Goal: Book appointment/travel/reservation

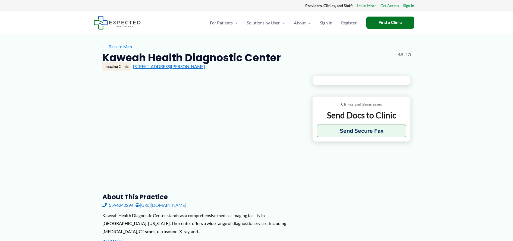
type input "**********"
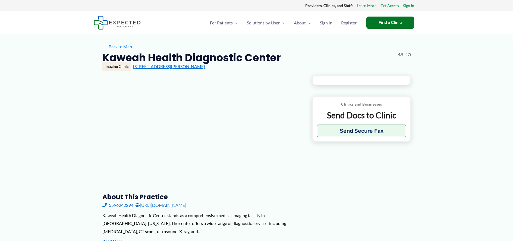
type input "**********"
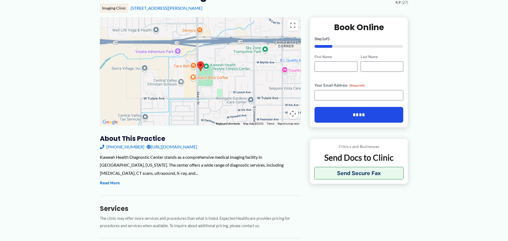
scroll to position [61, 0]
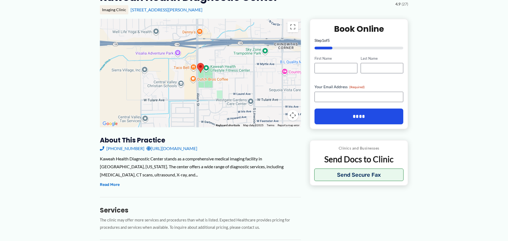
click at [197, 149] on link "[URL][DOMAIN_NAME]" at bounding box center [172, 148] width 51 height 8
